Goal: Information Seeking & Learning: Find specific fact

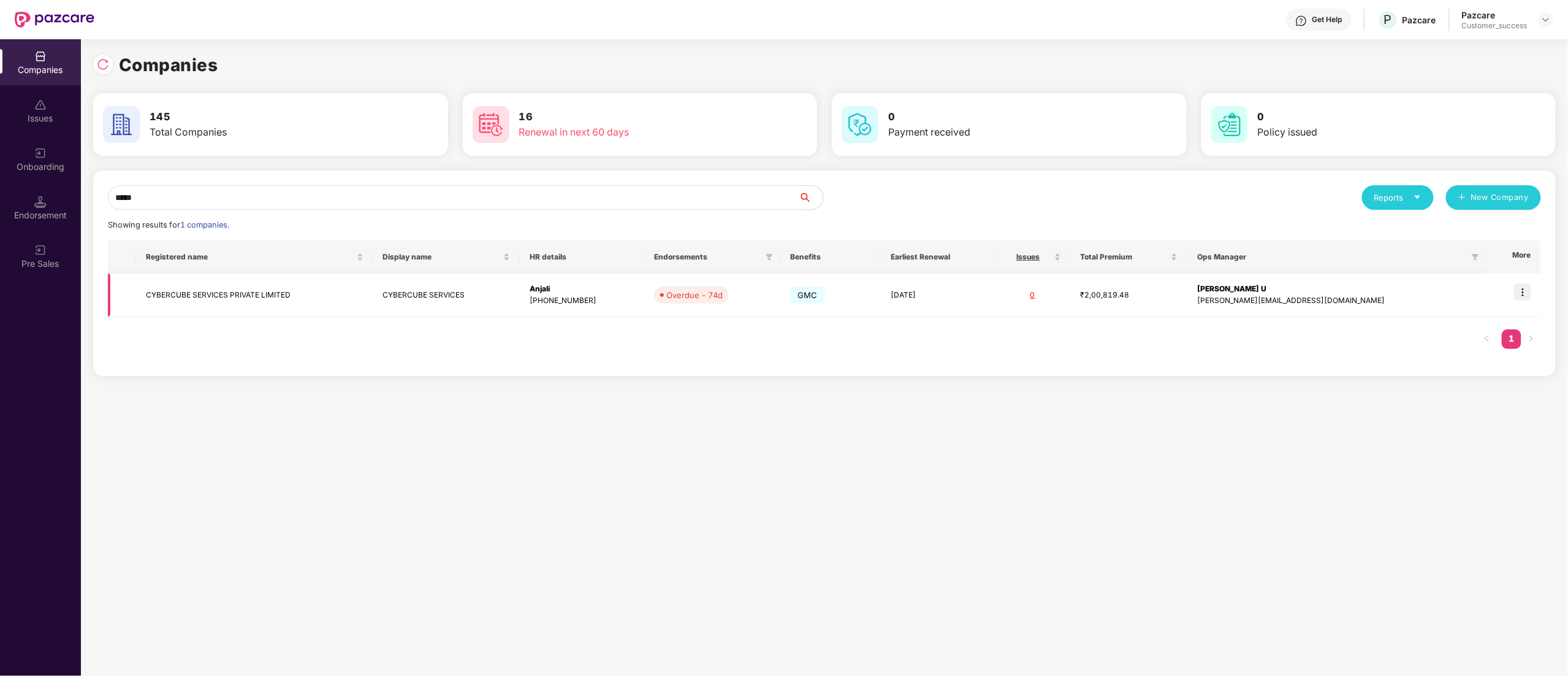
type input "*****"
click at [1529, 289] on img at bounding box center [1522, 292] width 17 height 17
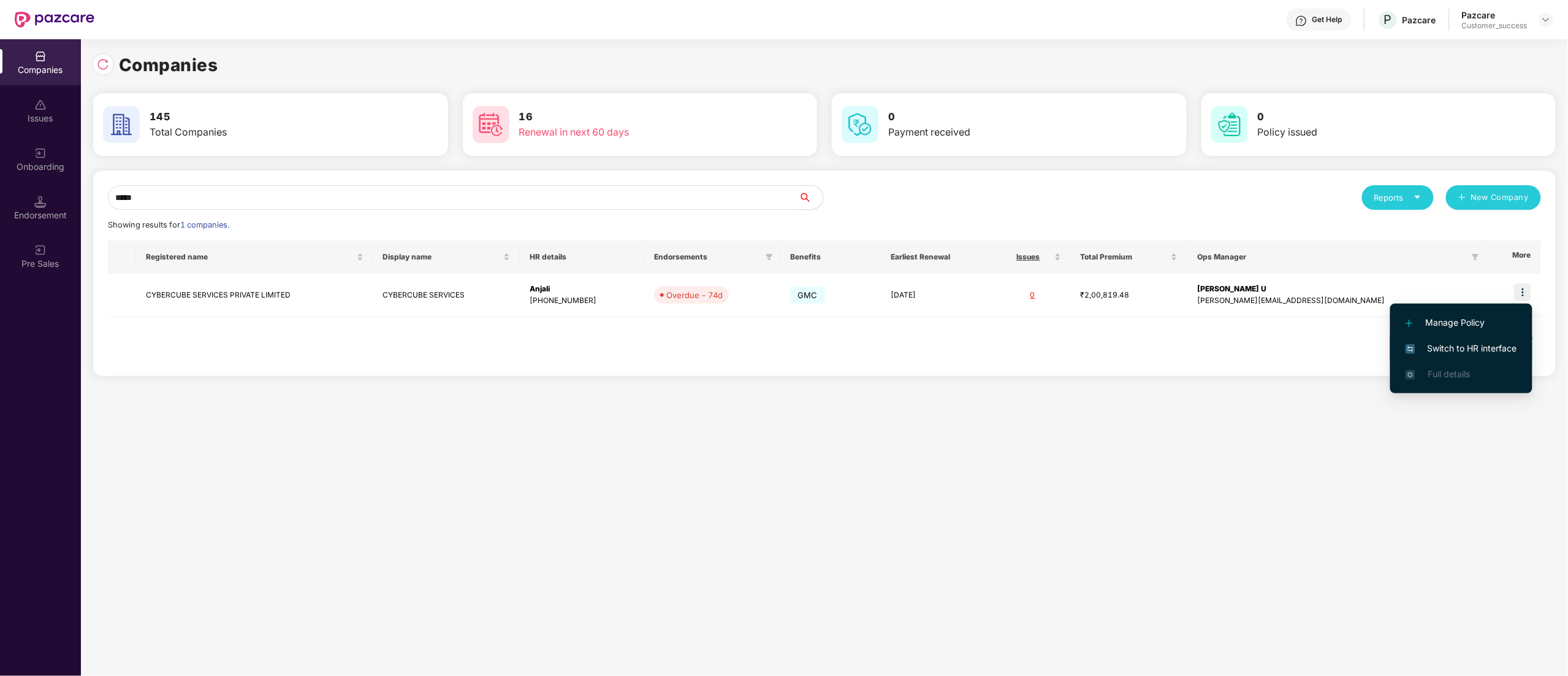
click at [1464, 348] on span "Switch to HR interface" at bounding box center [1461, 348] width 111 height 14
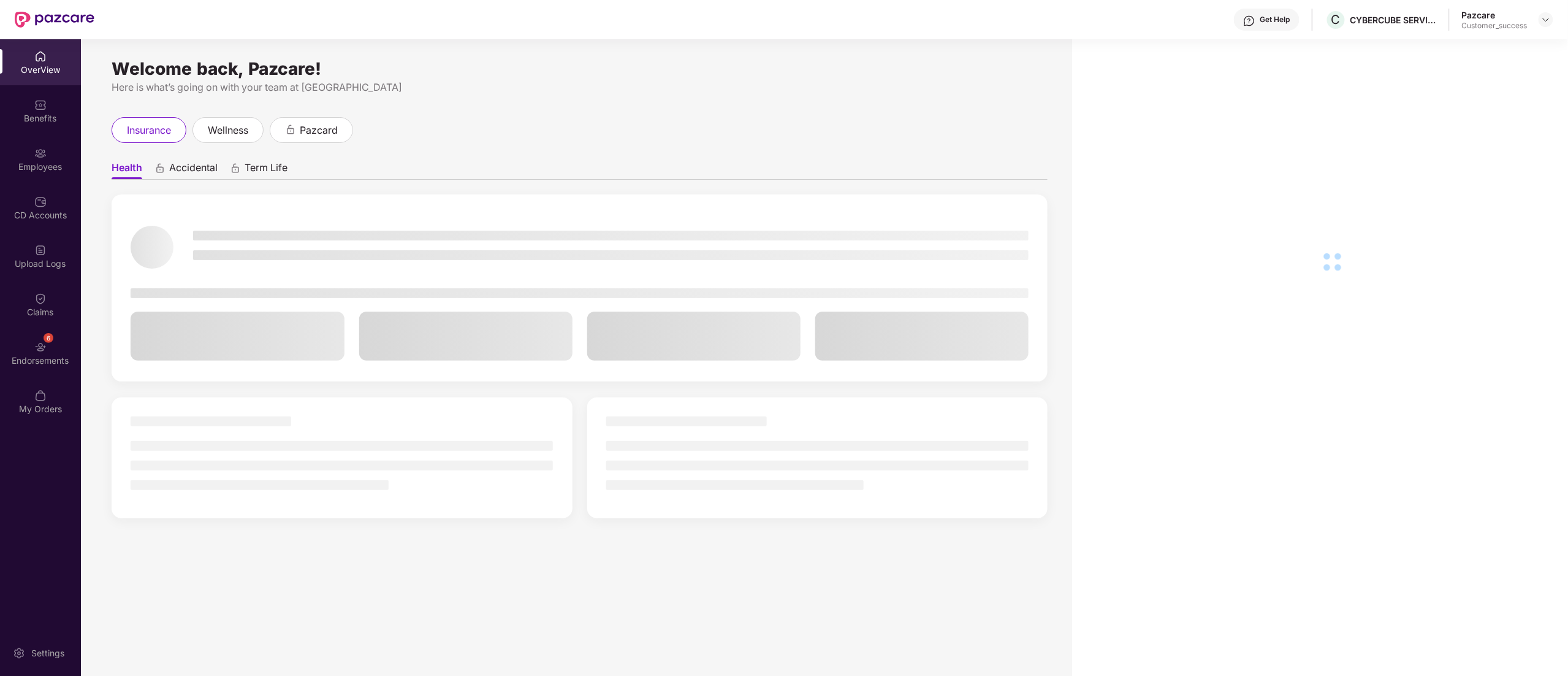
click at [37, 144] on div "Employees" at bounding box center [40, 159] width 81 height 46
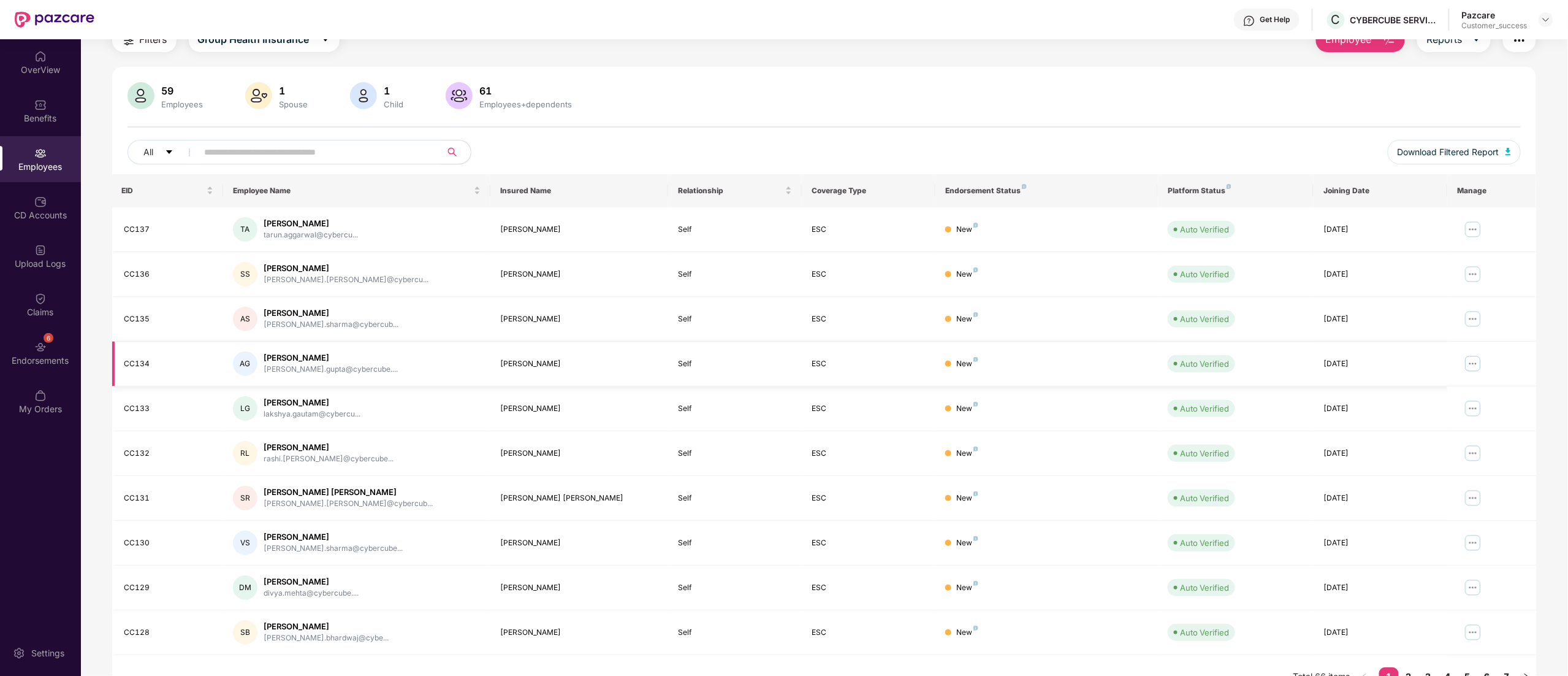
scroll to position [79, 0]
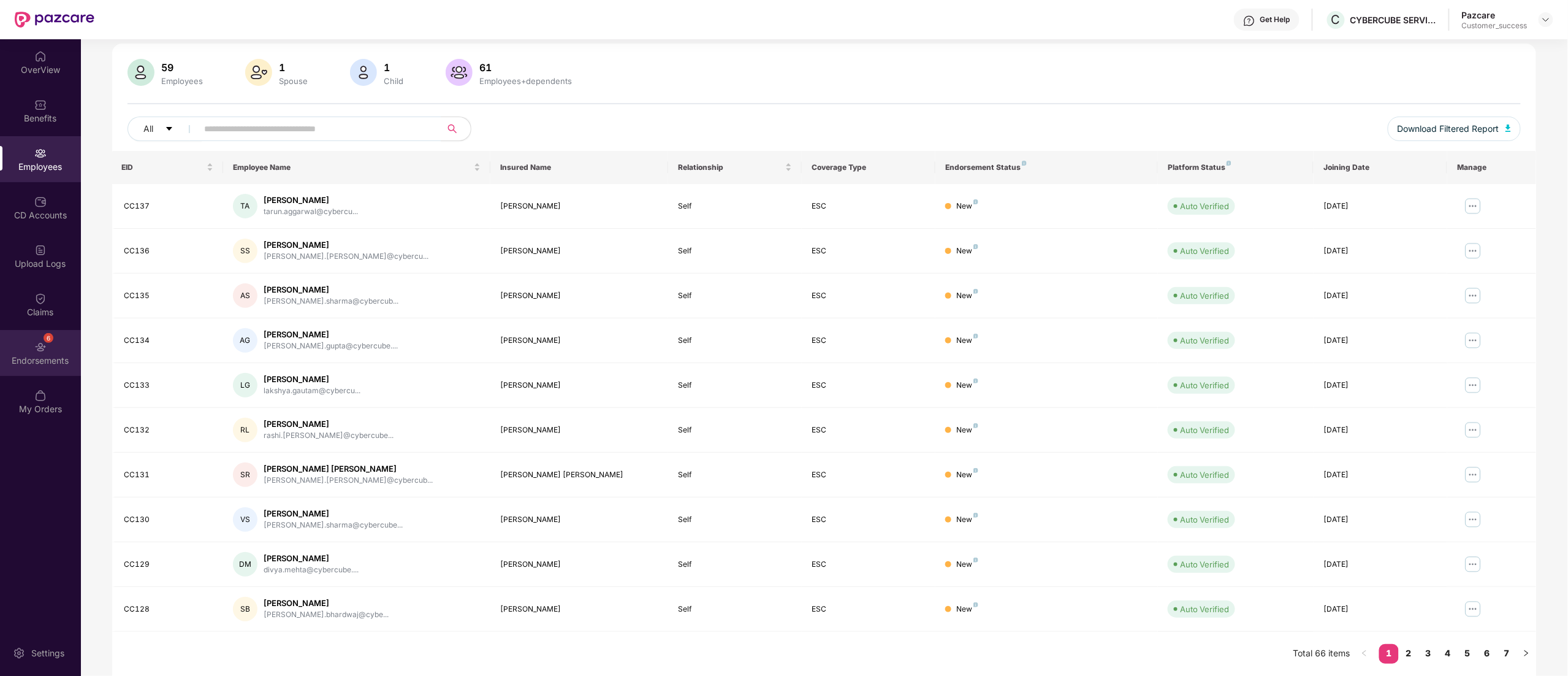
click at [35, 343] on img at bounding box center [40, 347] width 12 height 12
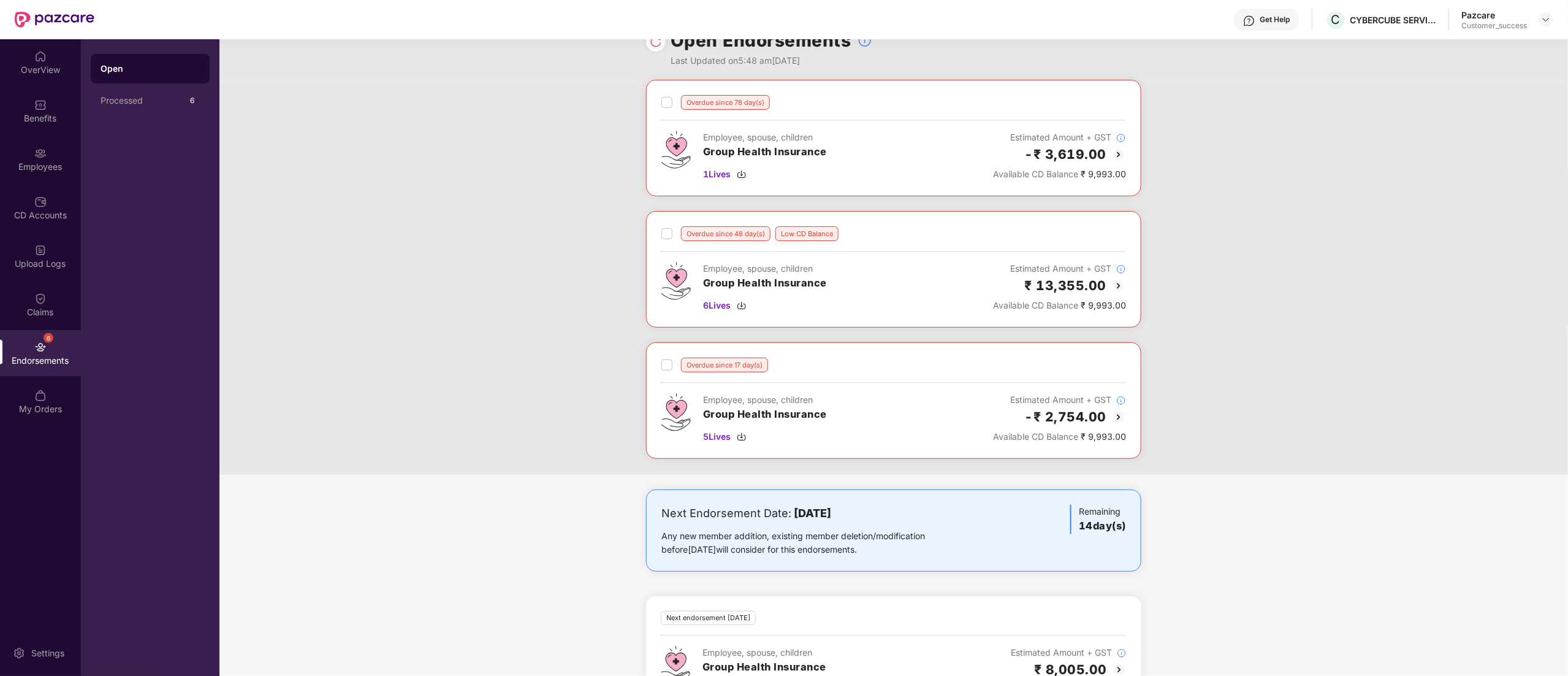
scroll to position [0, 0]
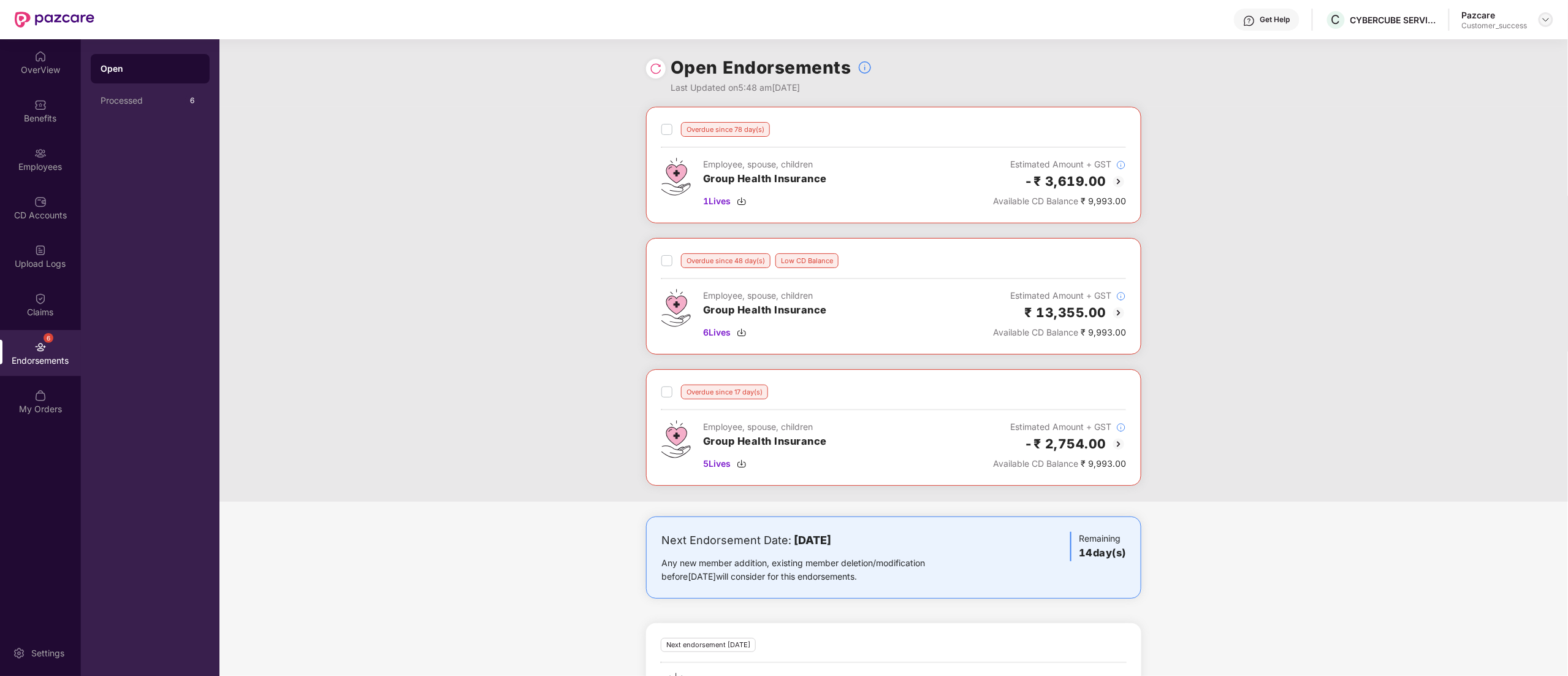
click at [1547, 18] on img at bounding box center [1546, 20] width 10 height 10
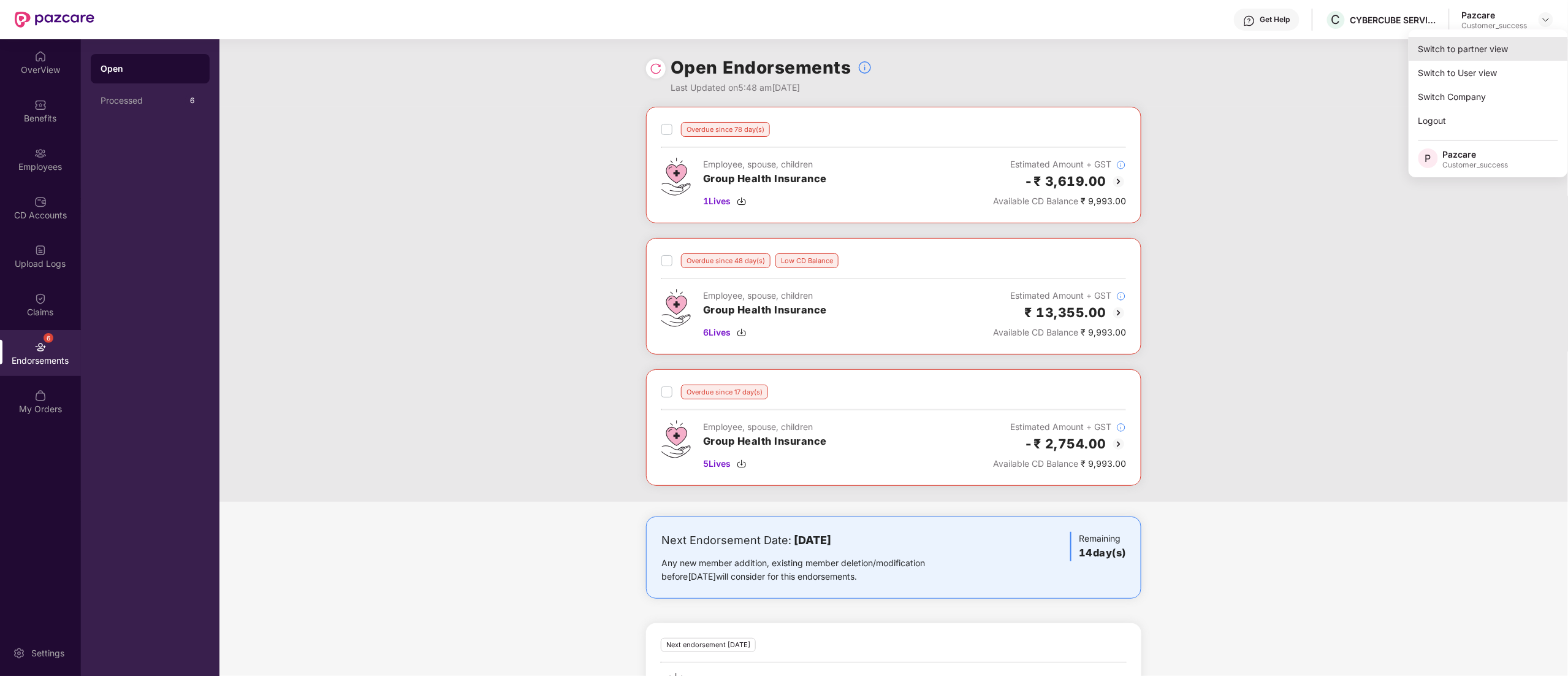
click at [1474, 51] on div "Switch to partner view" at bounding box center [1488, 49] width 159 height 24
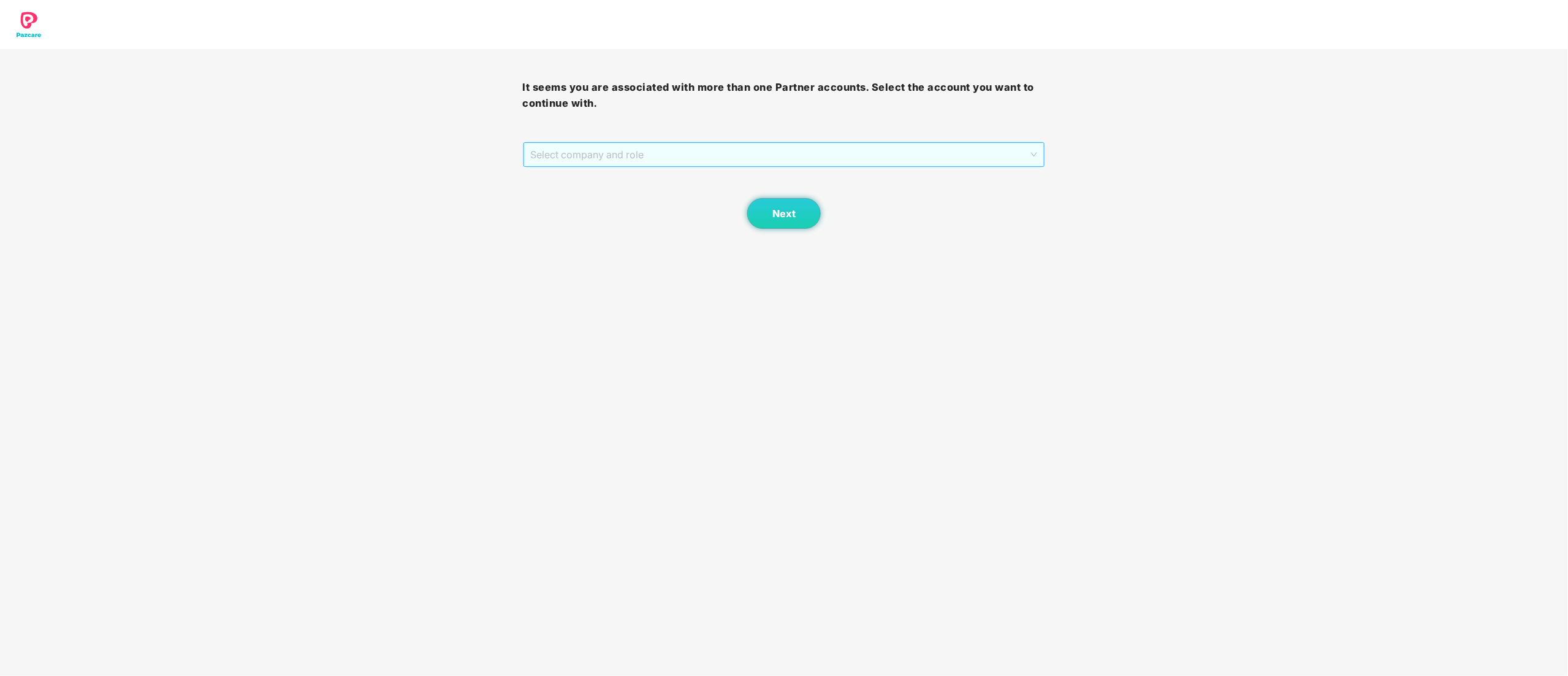
click at [599, 152] on span "Select company and role" at bounding box center [784, 154] width 507 height 23
click at [592, 194] on div "Pazcare - CUSTOMER_SUCCESS" at bounding box center [785, 199] width 508 height 14
click at [780, 197] on div "Next" at bounding box center [784, 198] width 523 height 61
click at [775, 222] on button "Next" at bounding box center [784, 213] width 74 height 31
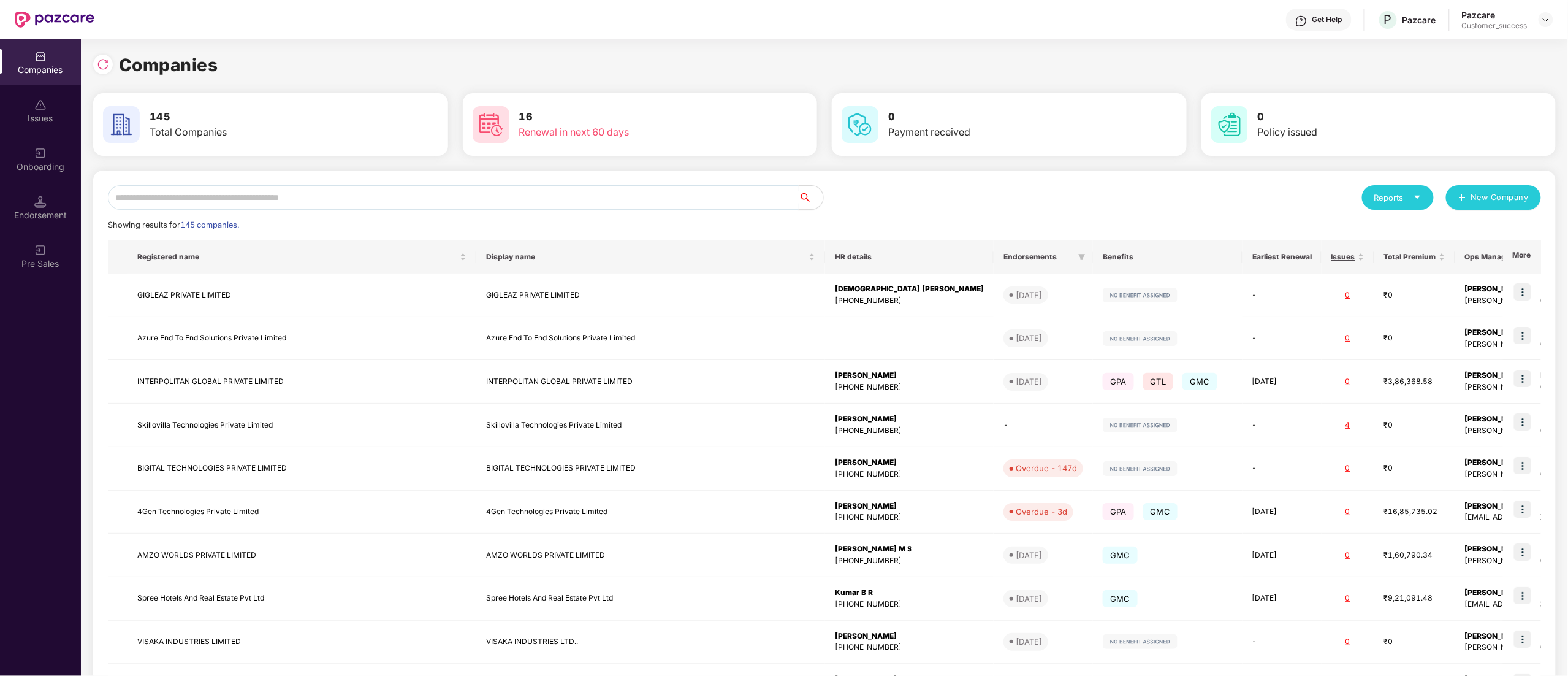
click at [418, 197] on input "text" at bounding box center [453, 197] width 691 height 25
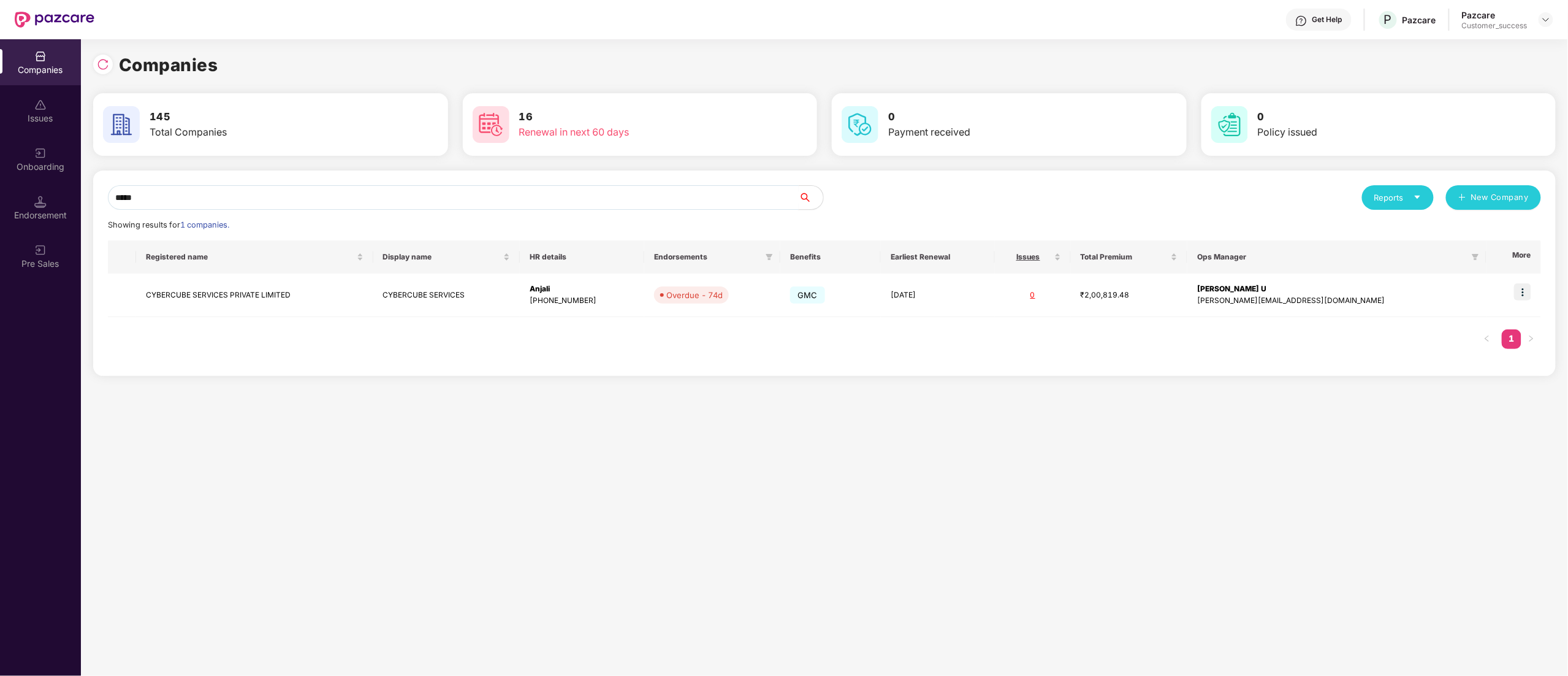
type input "*****"
click at [1526, 284] on img at bounding box center [1522, 292] width 17 height 17
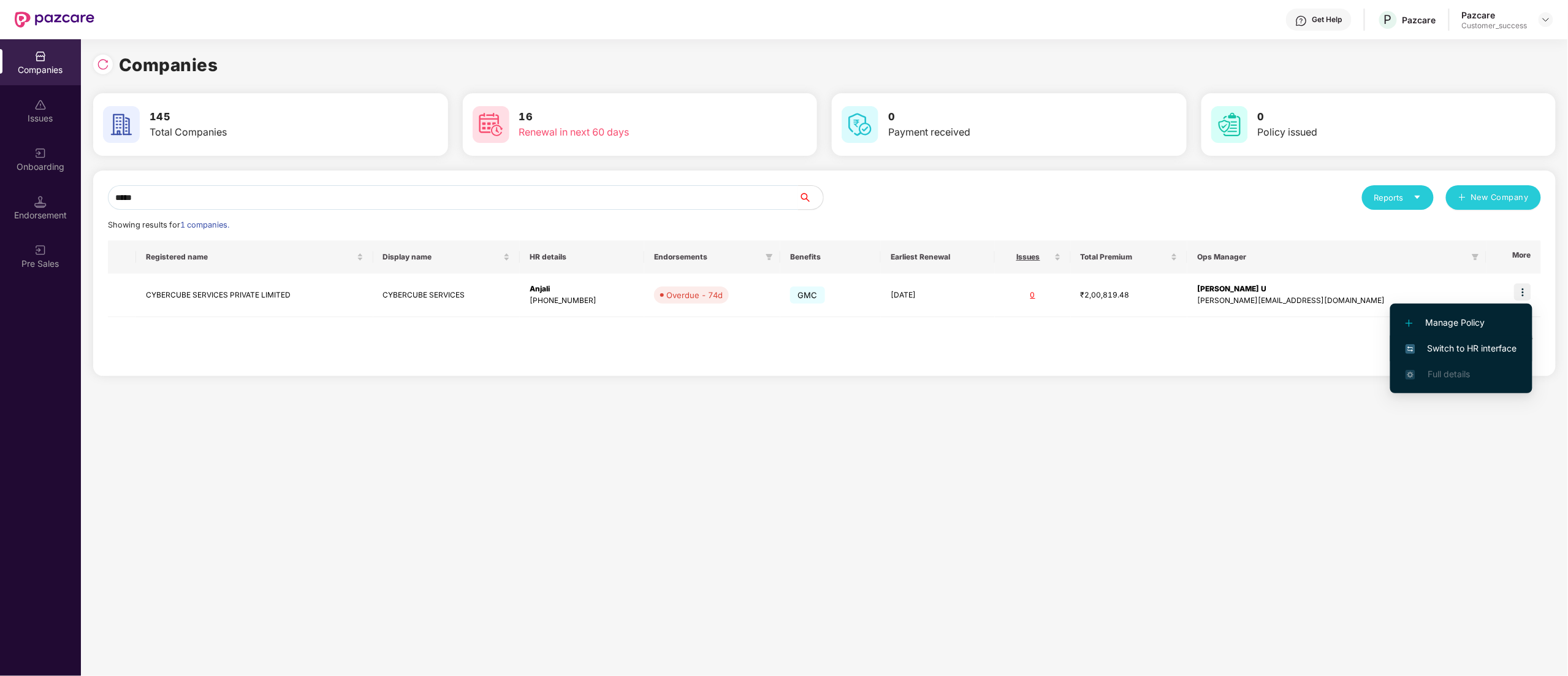
click at [1442, 342] on span "Switch to HR interface" at bounding box center [1461, 348] width 111 height 14
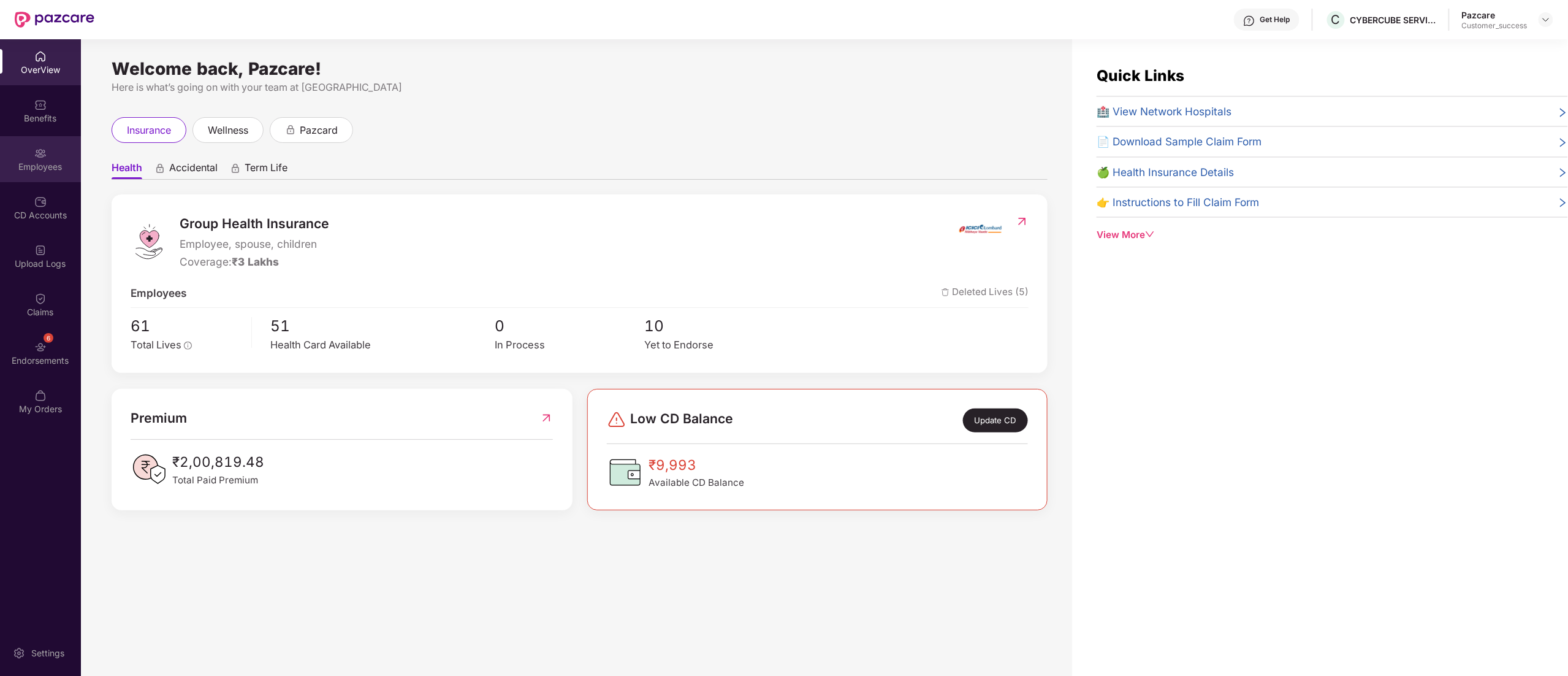
click at [36, 154] on img at bounding box center [40, 153] width 12 height 12
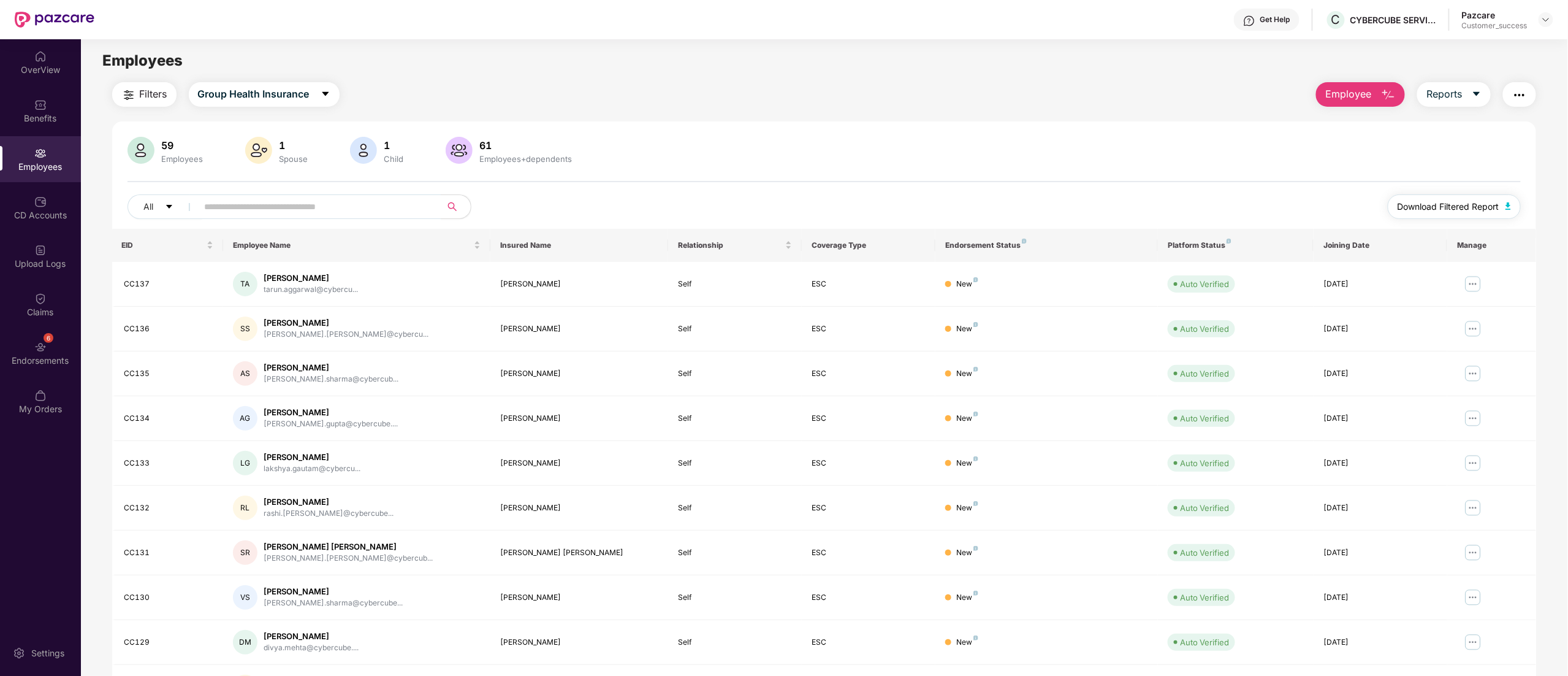
click at [1489, 208] on span "Download Filtered Report" at bounding box center [1448, 206] width 102 height 14
click at [707, 124] on div "59 Employees 1 Spouse 1 Child [DEMOGRAPHIC_DATA] Employees+dependents All Downl…" at bounding box center [824, 437] width 1425 height 632
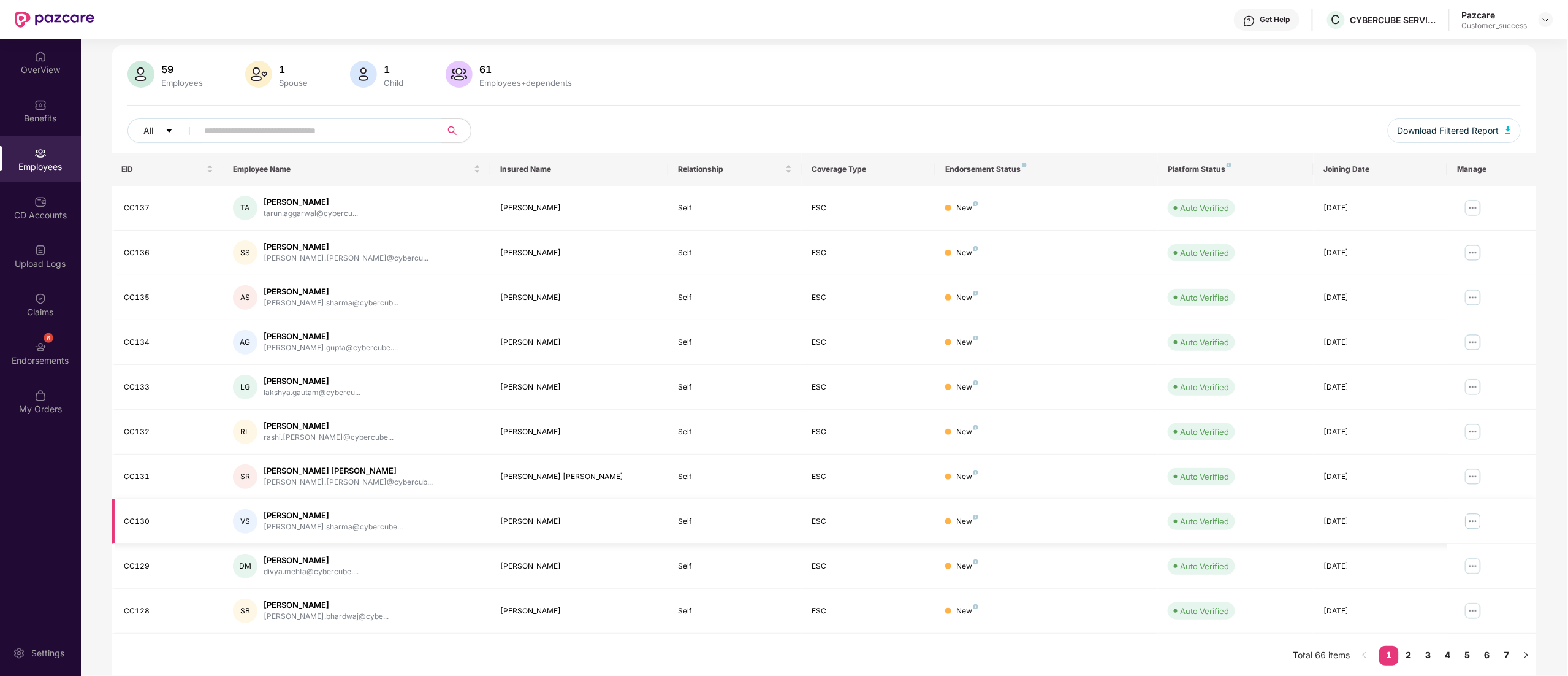
scroll to position [79, 0]
click at [40, 343] on img at bounding box center [40, 347] width 12 height 12
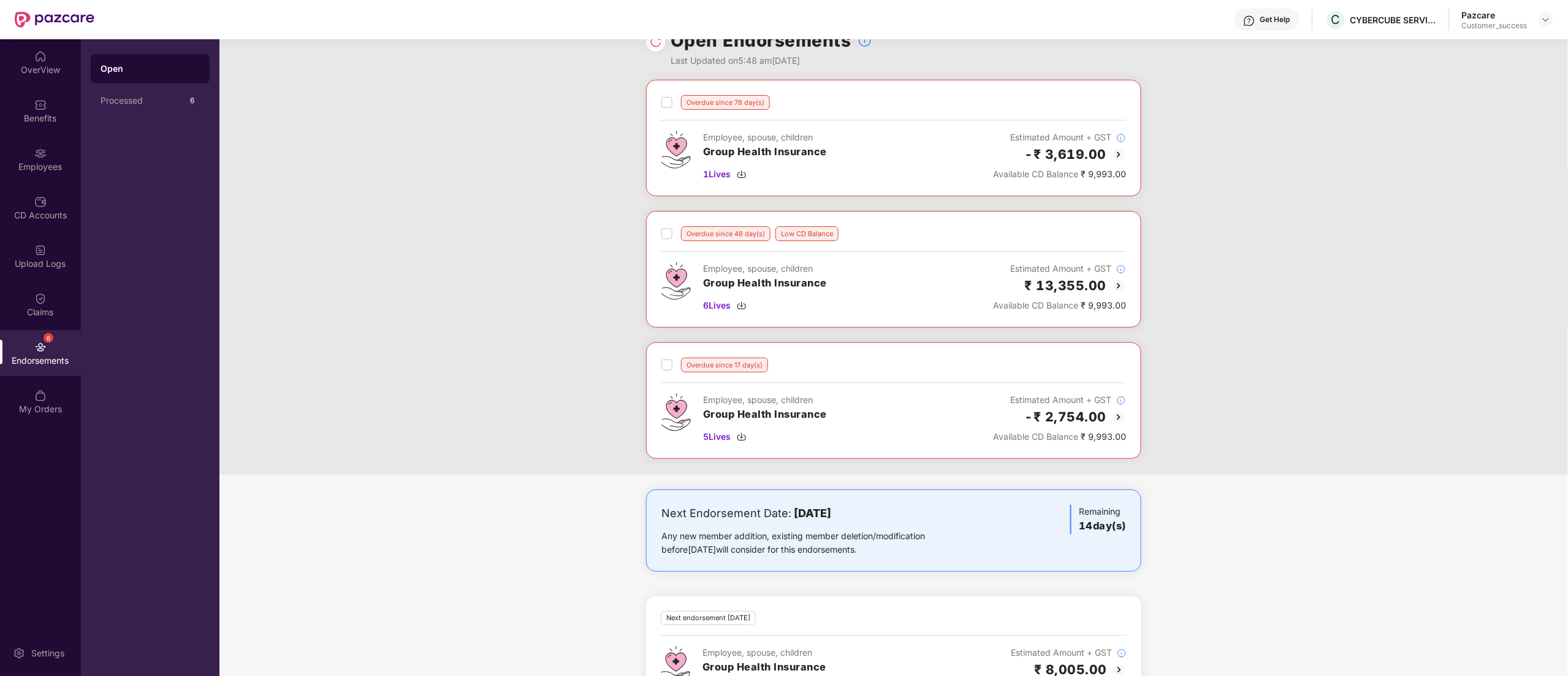
scroll to position [0, 0]
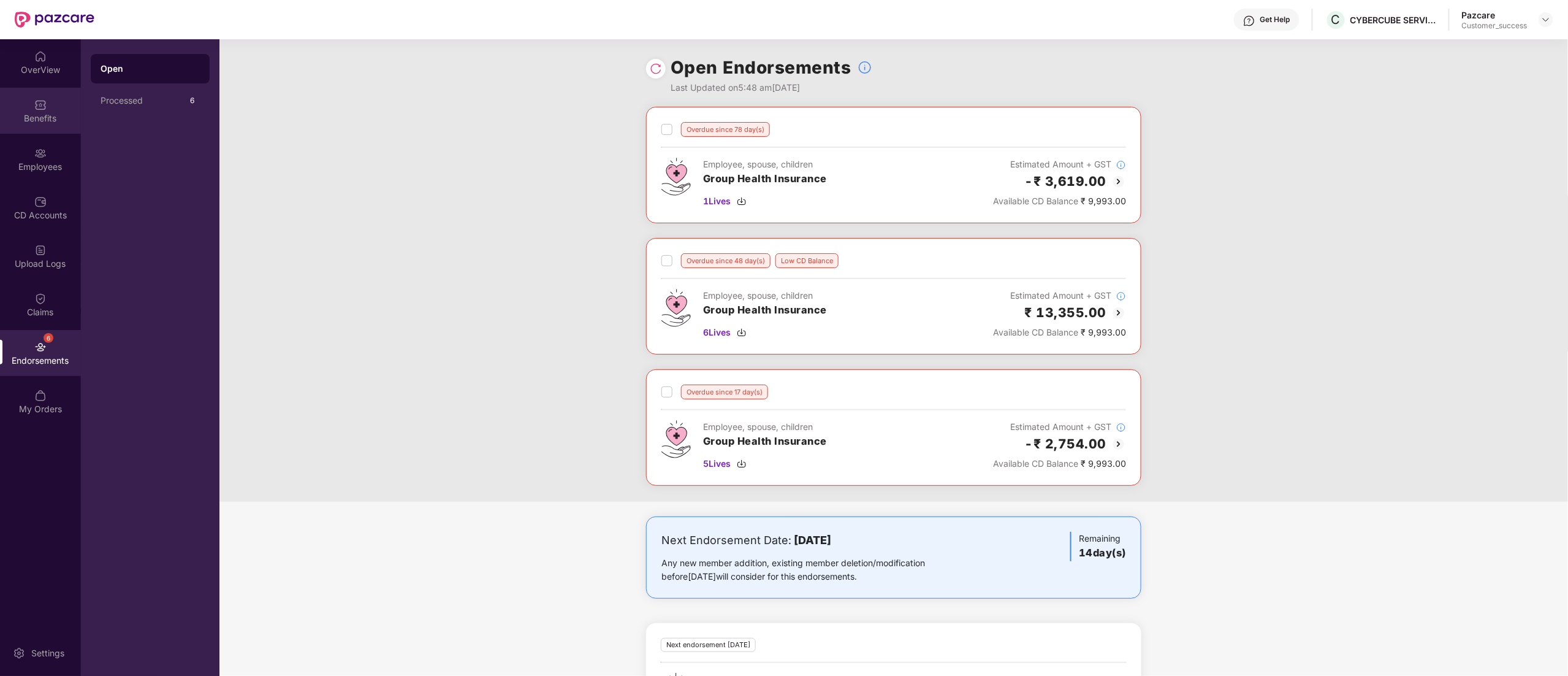
click at [36, 127] on div "Benefits" at bounding box center [40, 111] width 81 height 46
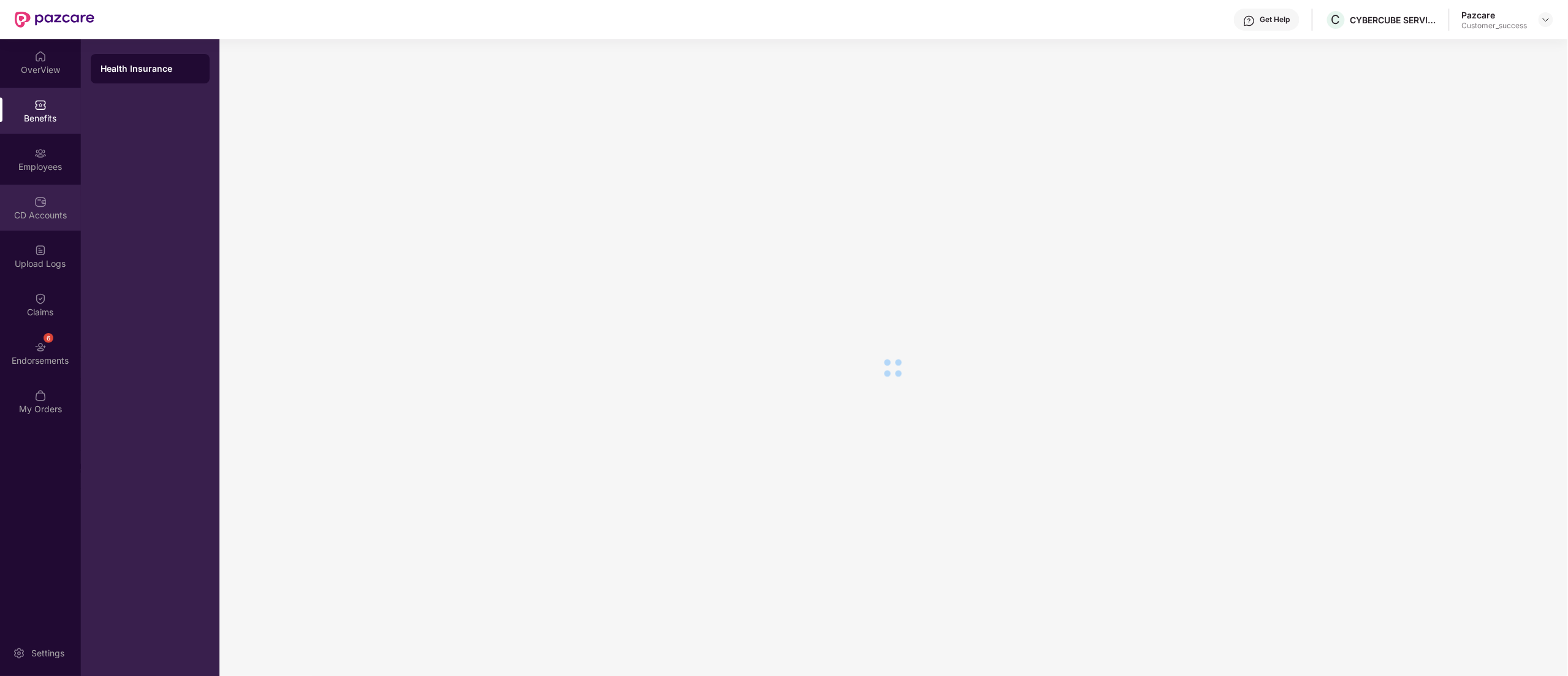
click at [31, 209] on div "CD Accounts" at bounding box center [40, 215] width 81 height 12
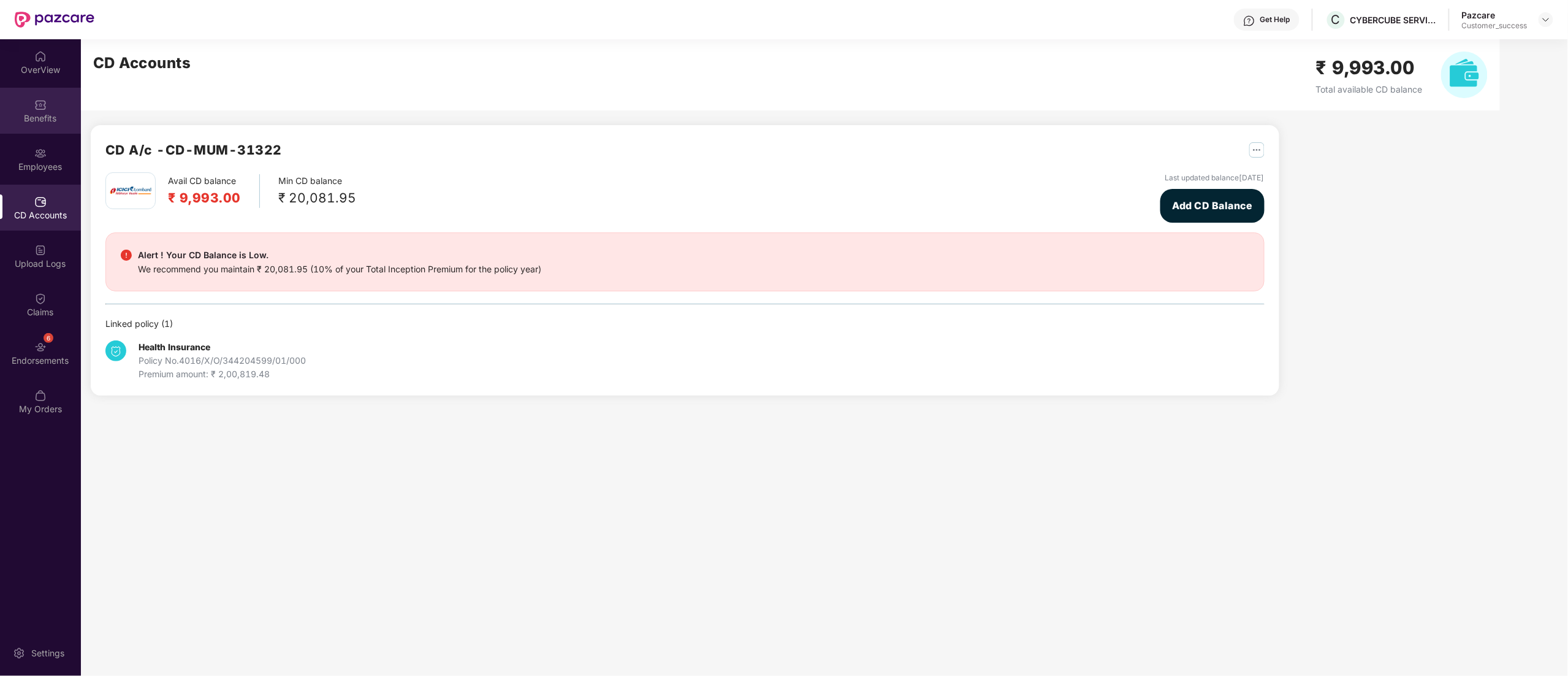
click at [4, 112] on div "Benefits" at bounding box center [40, 118] width 81 height 12
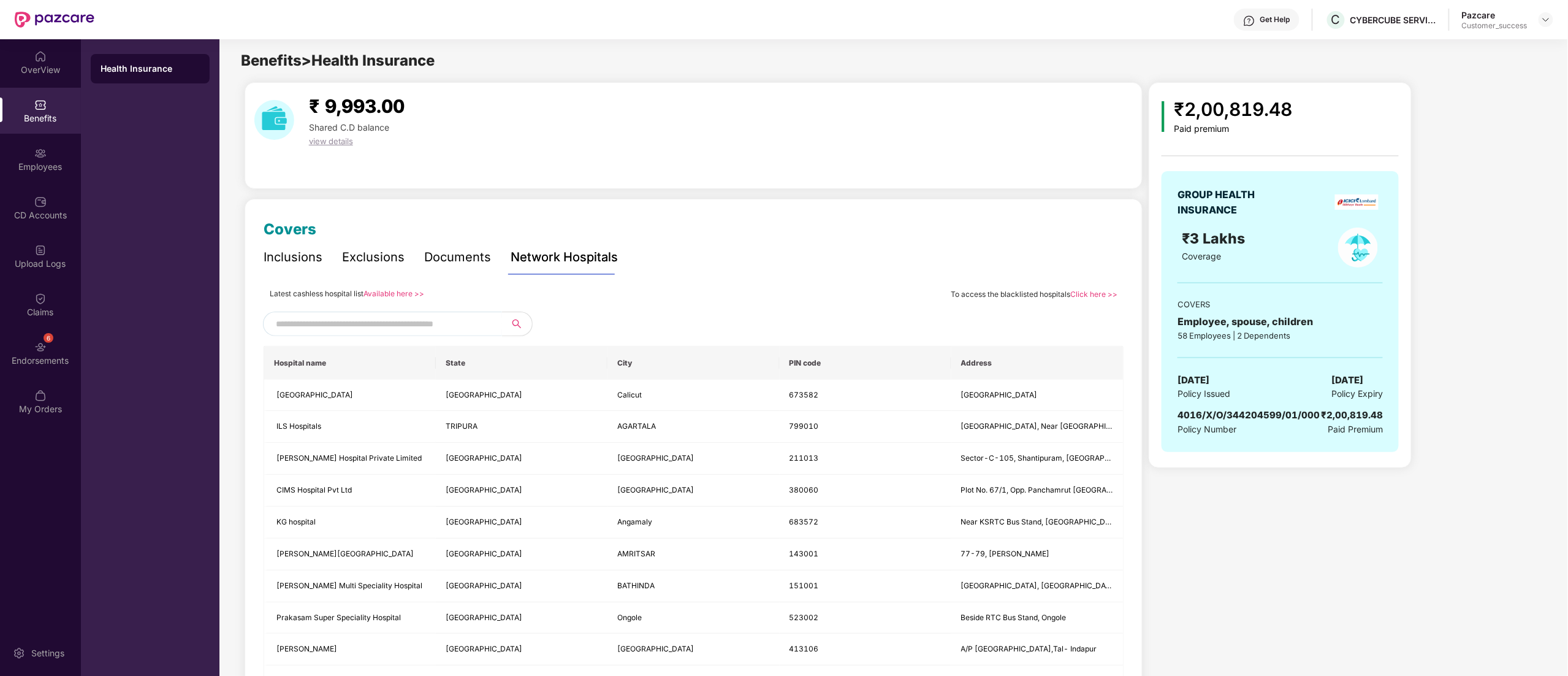
click at [1241, 411] on span "4016/X/O/344204599/01/000" at bounding box center [1248, 415] width 142 height 12
copy span "4016/X/O/344204599/01/000"
click at [20, 199] on div "CD Accounts" at bounding box center [40, 207] width 81 height 46
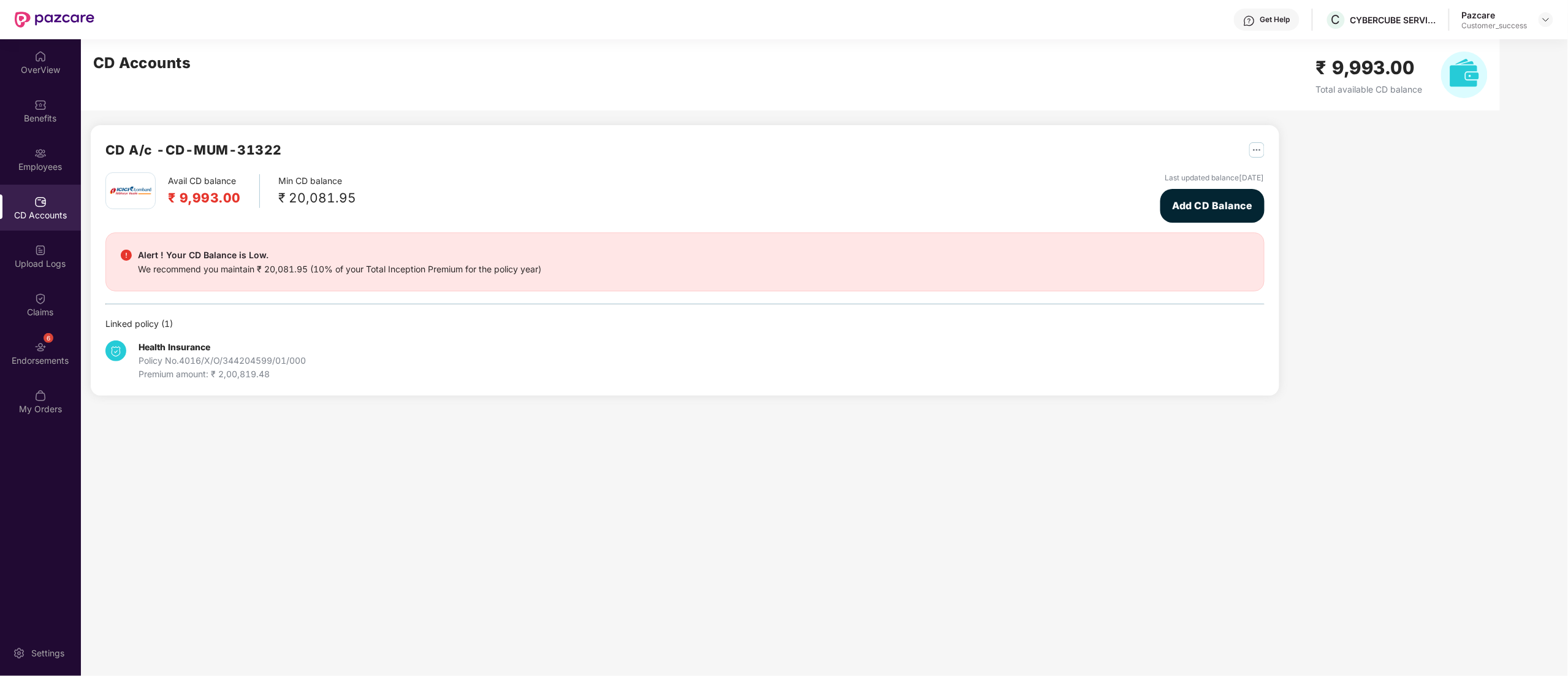
click at [206, 194] on h2 "₹ 9,993.00" at bounding box center [204, 197] width 73 height 20
copy h2 "9,993.00"
drag, startPoint x: 180, startPoint y: 358, endPoint x: 311, endPoint y: 365, distance: 131.2
click at [311, 365] on div "Health Insurance Policy No. 4016/X/O/344204599/01/000 Premium amount: ₹ 2,00,81…" at bounding box center [298, 361] width 386 height 40
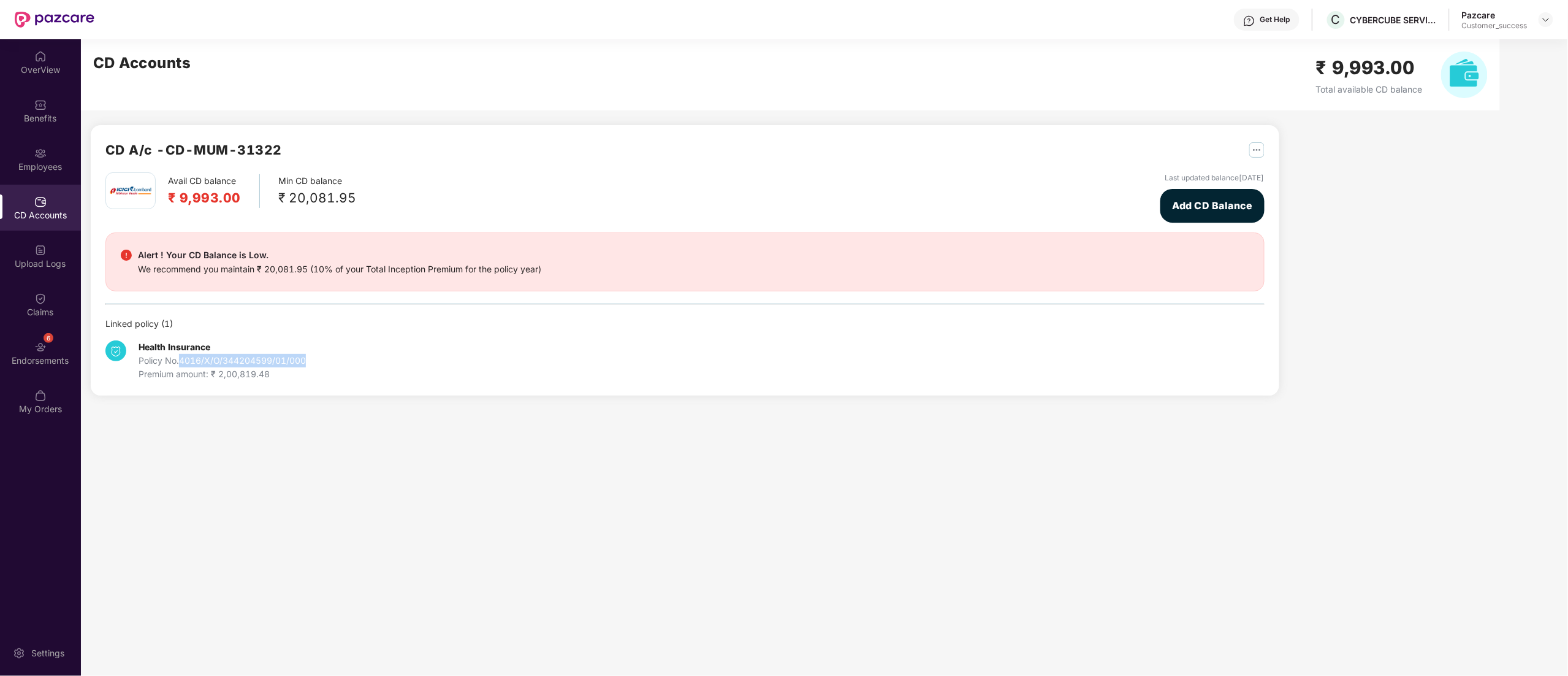
copy div "4016/X/O/344204599/01/000"
drag, startPoint x: 278, startPoint y: 150, endPoint x: 168, endPoint y: 150, distance: 110.0
click at [168, 150] on div "CD A/c - CD-MUM-31322" at bounding box center [685, 156] width 1159 height 33
copy h2 "CD-MUM-31322"
drag, startPoint x: 180, startPoint y: 362, endPoint x: 310, endPoint y: 363, distance: 130.0
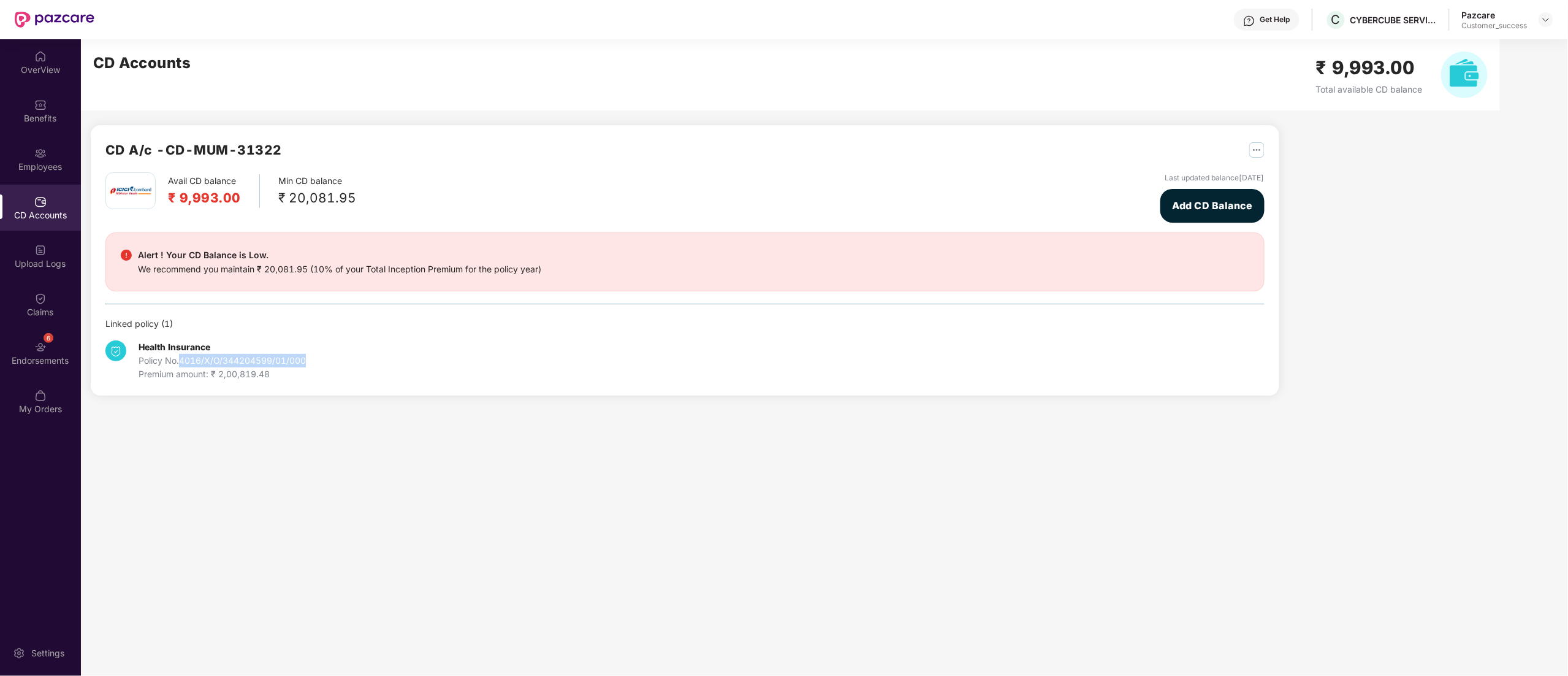
click at [310, 363] on div "Health Insurance Policy No. 4016/X/O/344204599/01/000 Premium amount: ₹ 2,00,81…" at bounding box center [298, 361] width 386 height 40
copy div "4016/X/O/344204599/01/000"
click at [1543, 20] on img at bounding box center [1546, 20] width 10 height 10
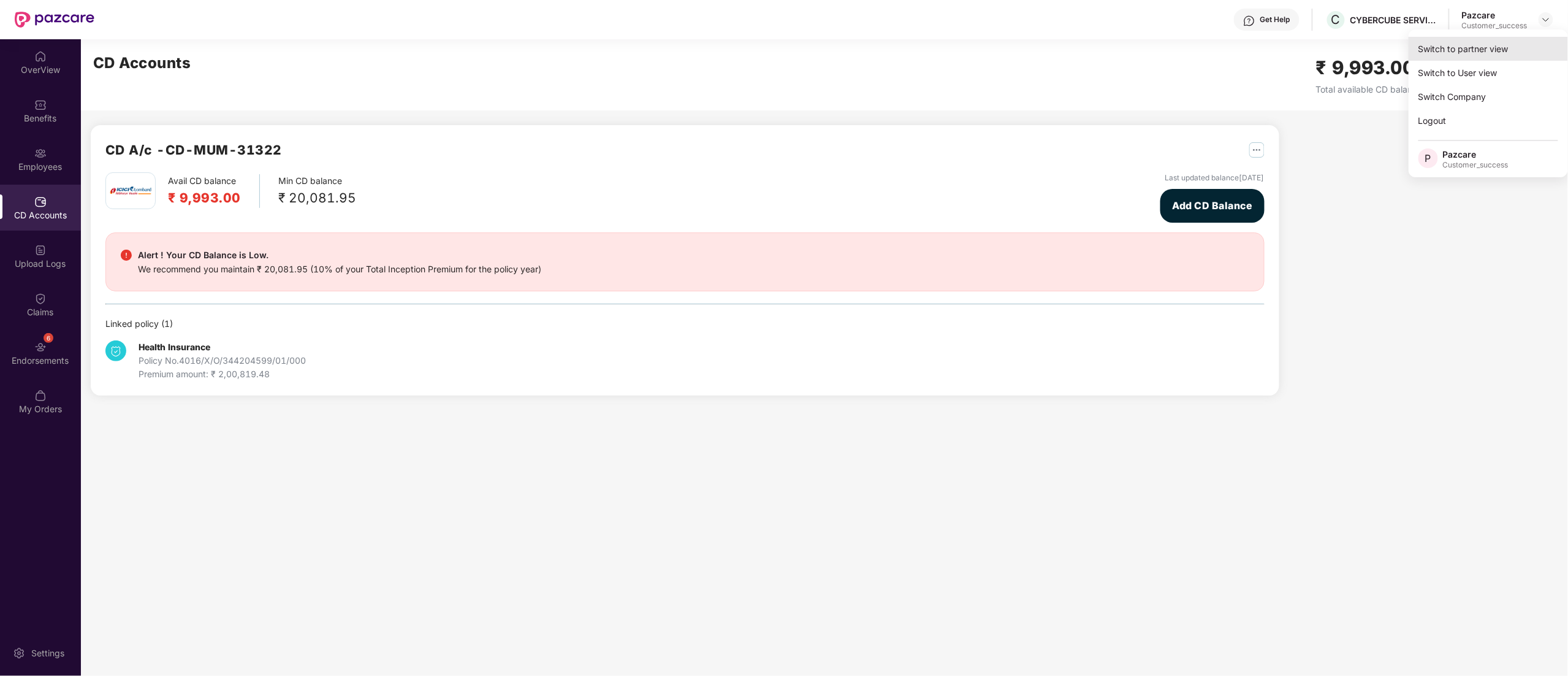
click at [1465, 54] on div "Switch to partner view" at bounding box center [1488, 49] width 159 height 24
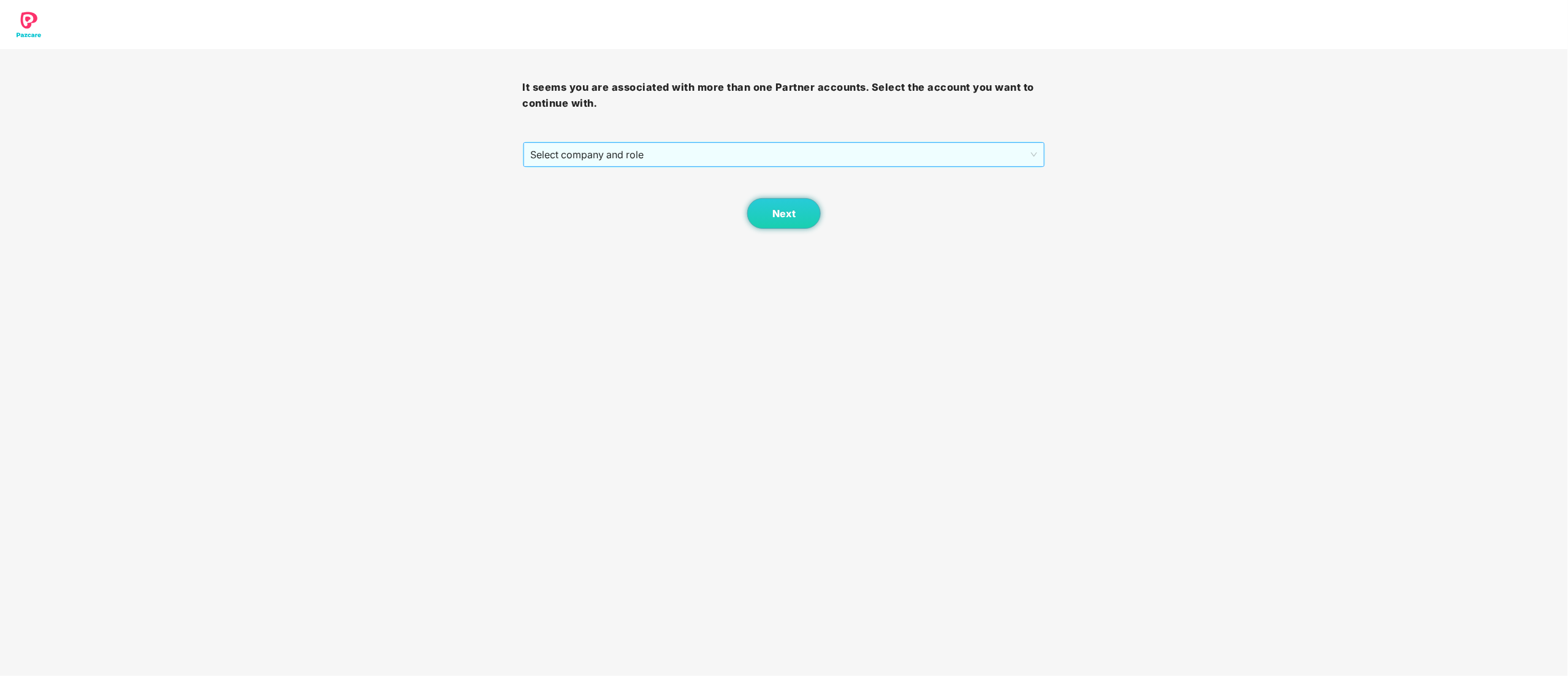
click at [586, 153] on span "Select company and role" at bounding box center [784, 154] width 507 height 23
click at [574, 200] on div "Pazcare - CUSTOMER_SUCCESS" at bounding box center [785, 199] width 508 height 14
click at [773, 218] on span "Next" at bounding box center [784, 214] width 23 height 12
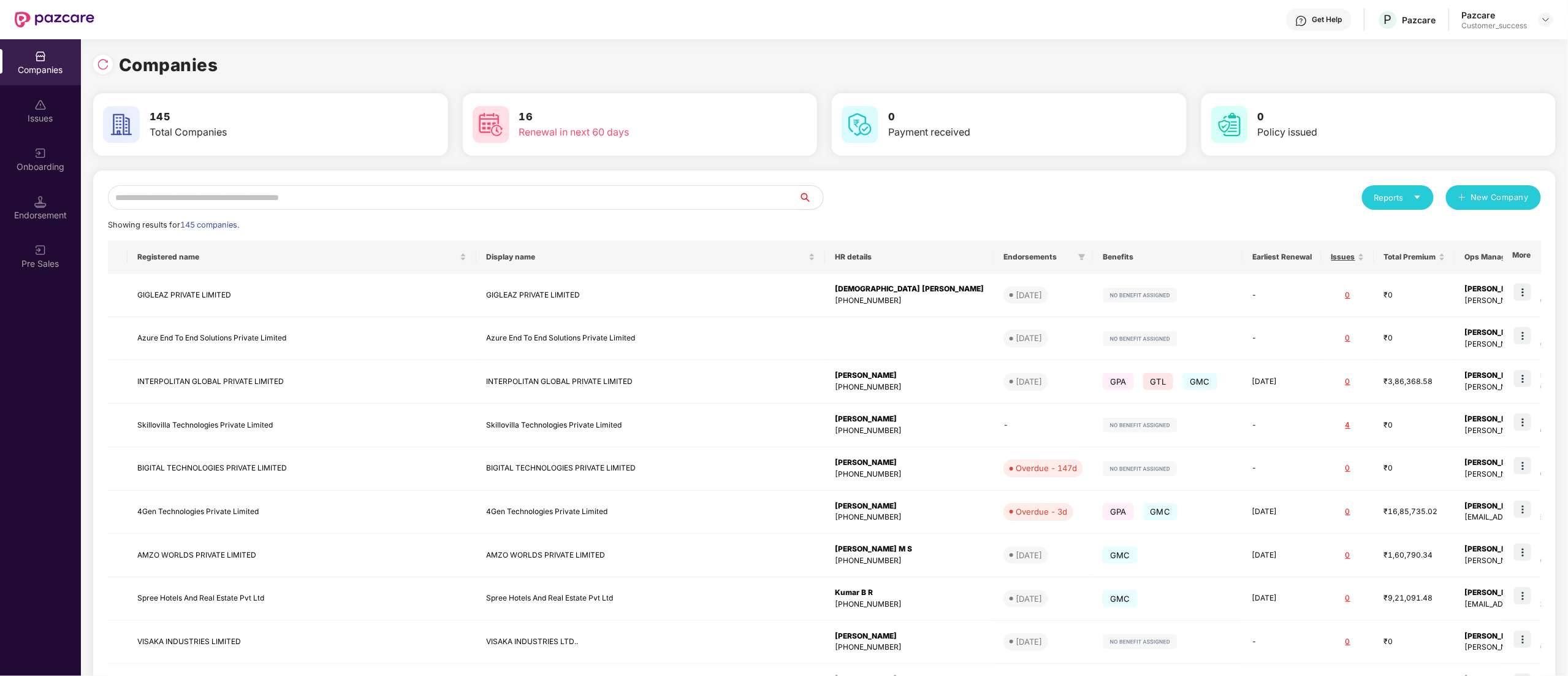
click at [279, 204] on input "text" at bounding box center [453, 197] width 691 height 25
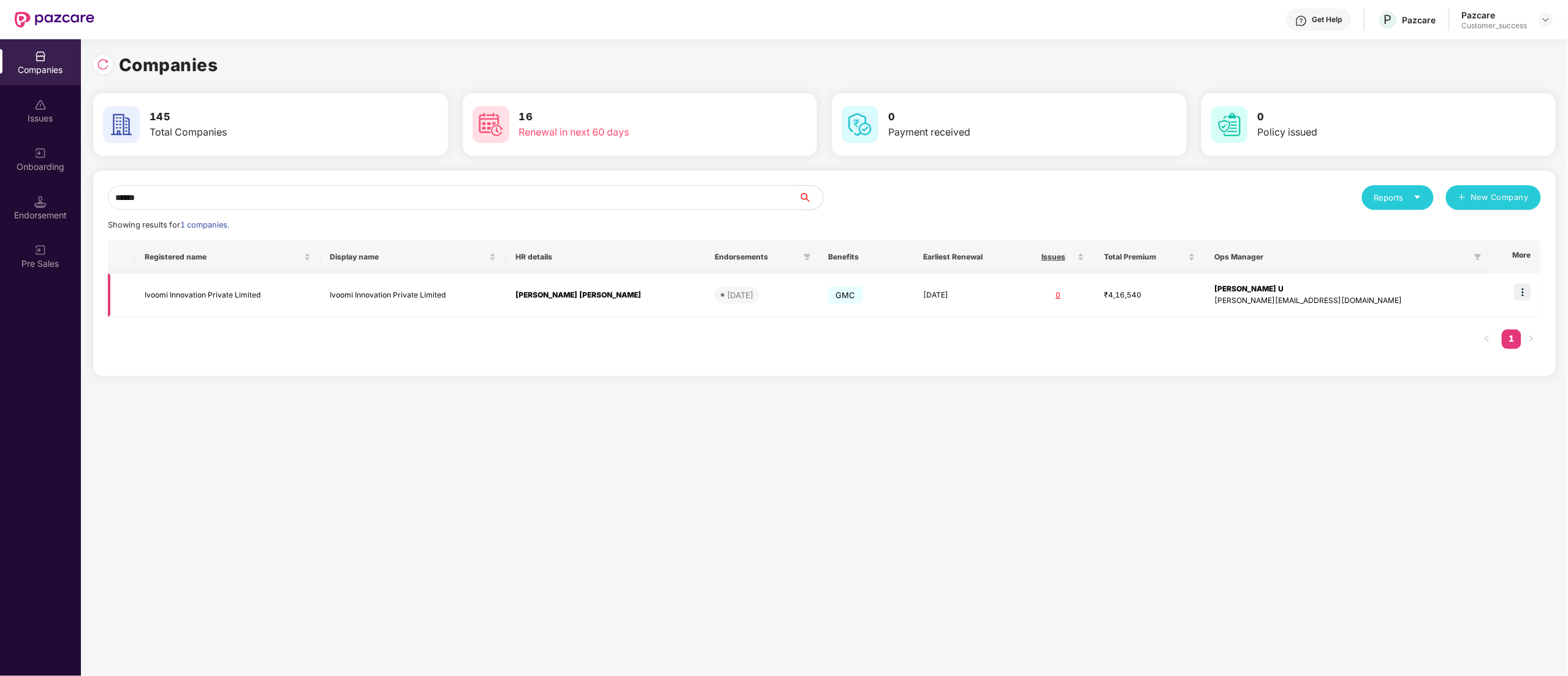
type input "******"
click at [1526, 290] on img at bounding box center [1522, 292] width 17 height 17
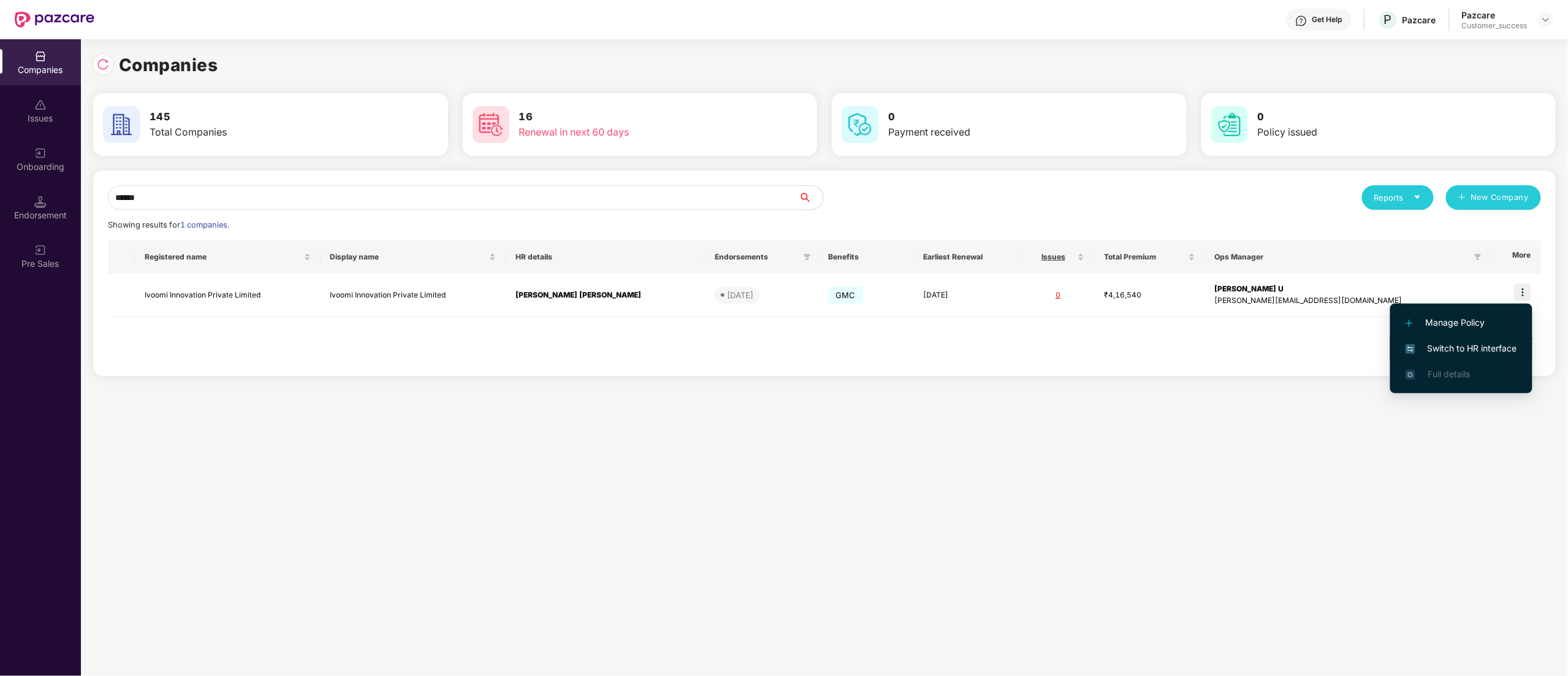
click at [1469, 346] on span "Switch to HR interface" at bounding box center [1461, 348] width 111 height 14
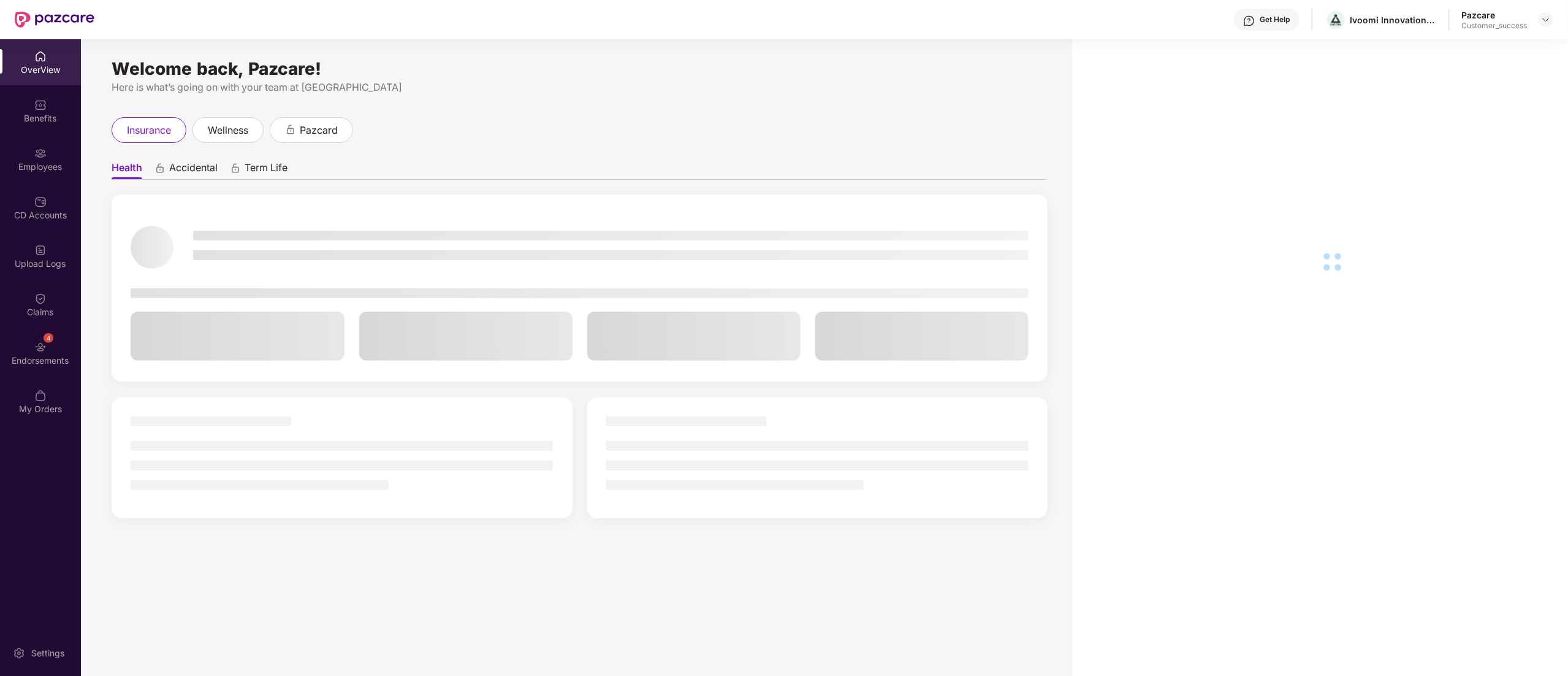
click at [45, 121] on div "Benefits" at bounding box center [40, 118] width 81 height 12
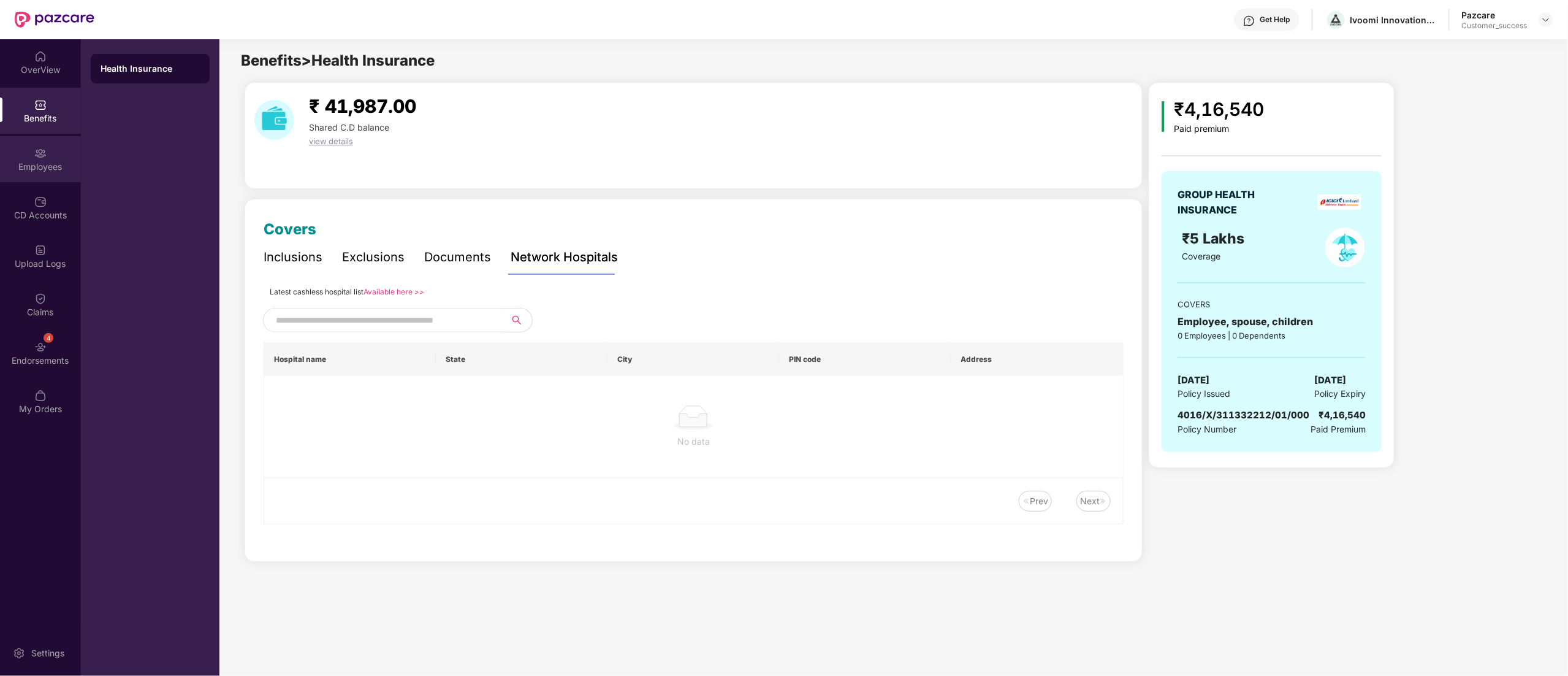
click at [32, 158] on div "Employees" at bounding box center [40, 159] width 81 height 46
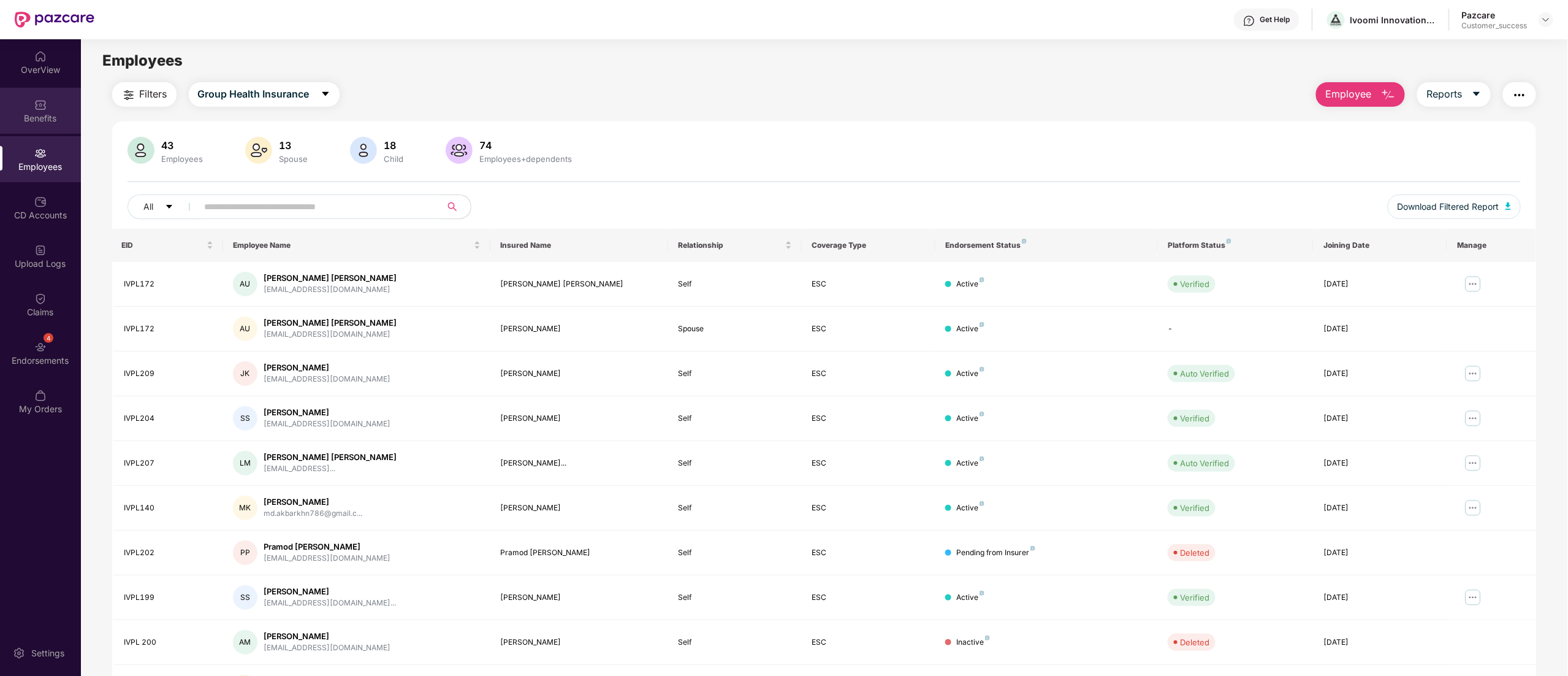
click at [36, 114] on div "Benefits" at bounding box center [40, 118] width 81 height 12
